Goal: Navigation & Orientation: Find specific page/section

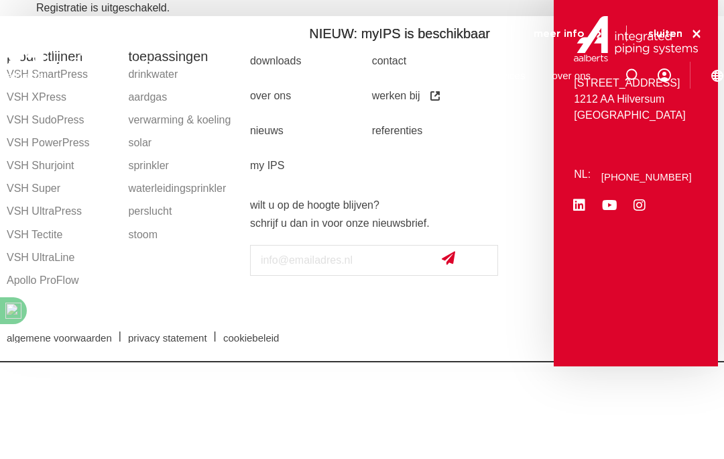
click at [184, 123] on link "verwarming & koeling" at bounding box center [182, 120] width 108 height 23
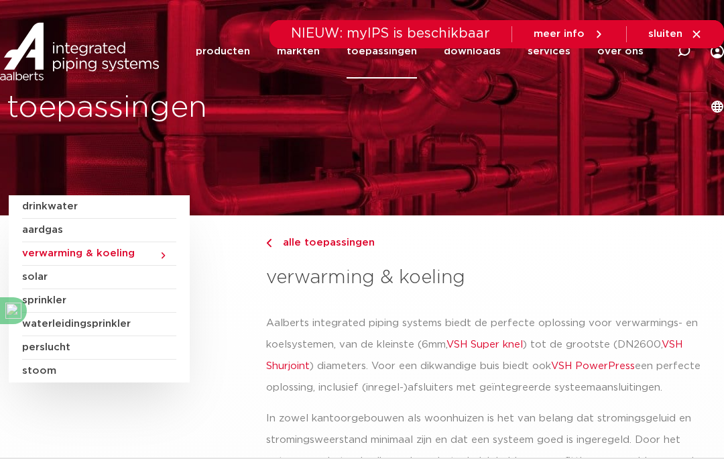
click at [196, 54] on link "producten" at bounding box center [223, 51] width 54 height 54
